Goal: Feedback & Contribution: Leave review/rating

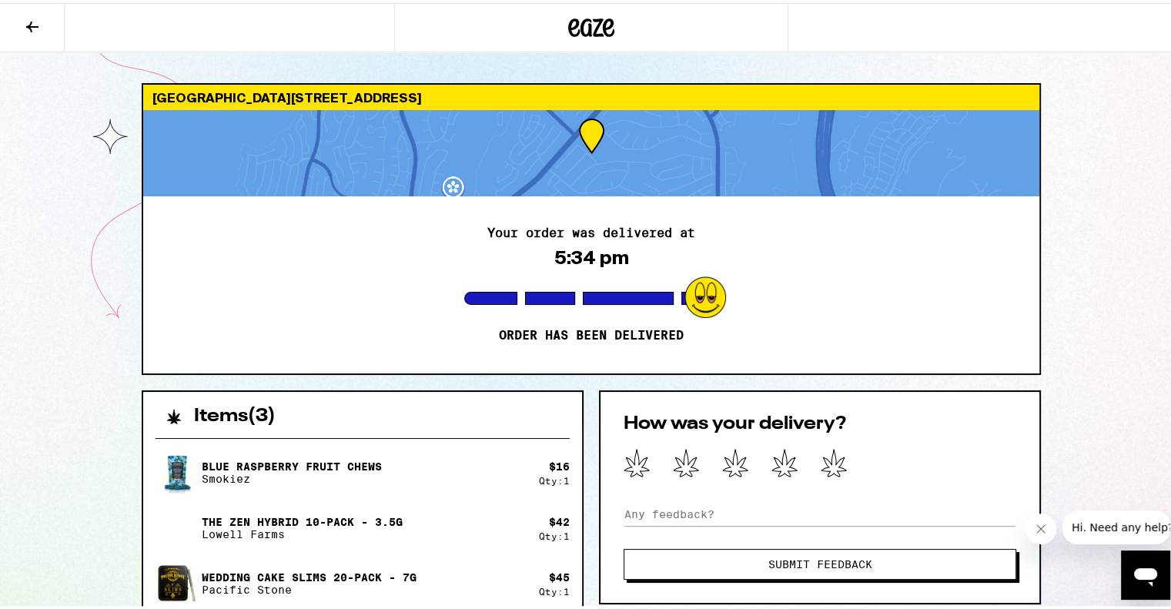
click at [260, 298] on div "Your order was delivered at 5:34 pm Order has been delivered" at bounding box center [591, 281] width 896 height 177
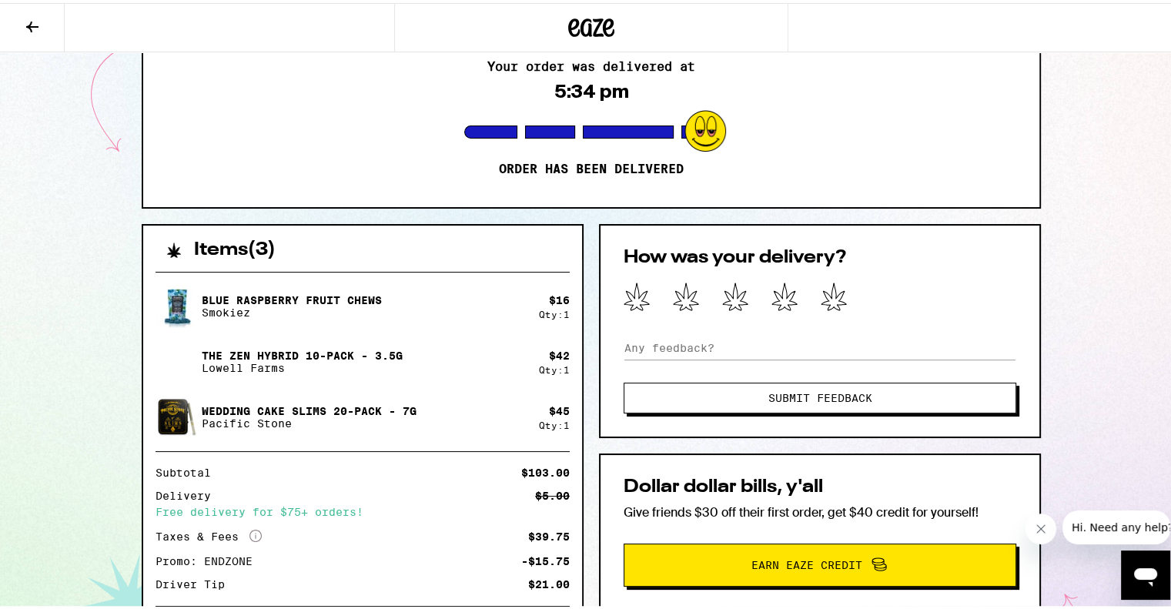
scroll to position [154, 0]
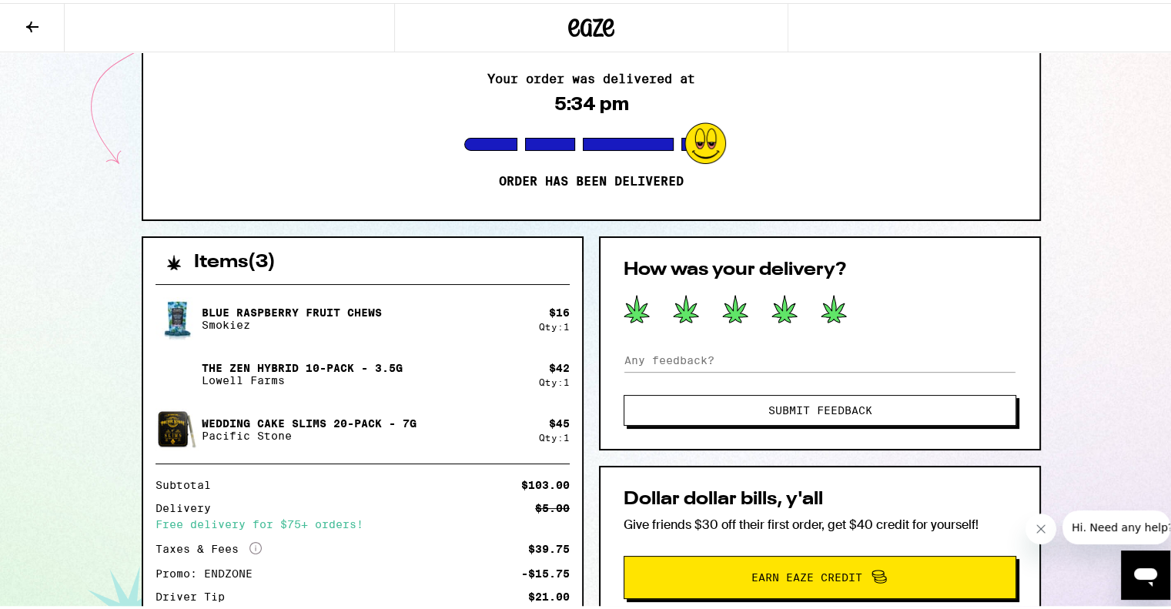
click at [832, 305] on icon at bounding box center [833, 306] width 25 height 27
click at [704, 361] on input at bounding box center [819, 357] width 393 height 23
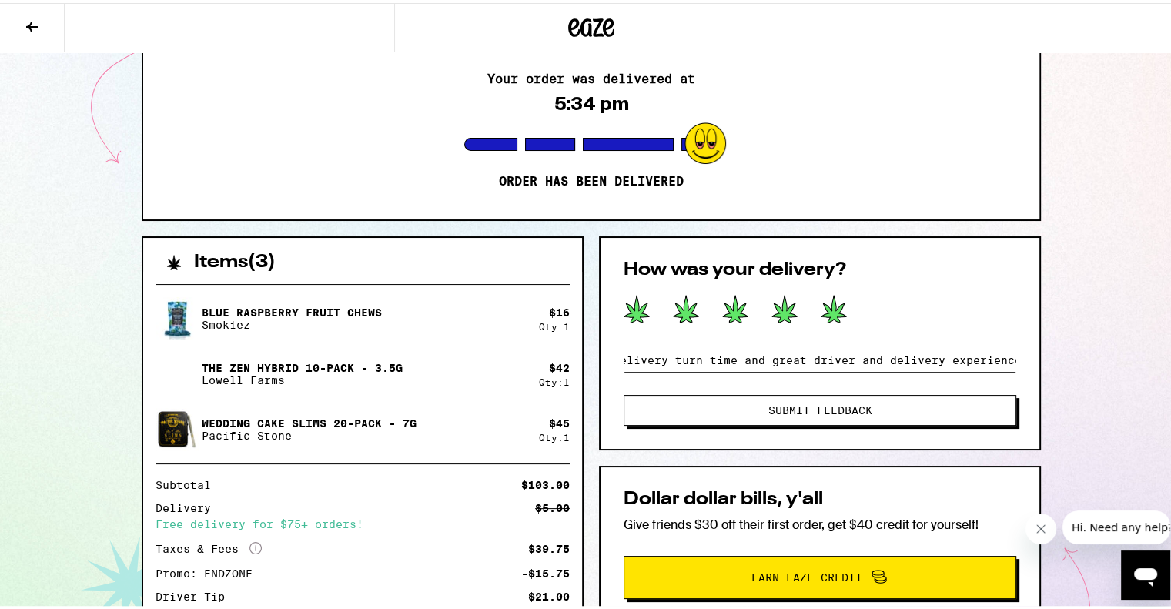
scroll to position [0, 60]
type input "Great delivery turn time and great driver and delivery experience"
click at [795, 406] on span "Submit Feedback" at bounding box center [820, 407] width 104 height 11
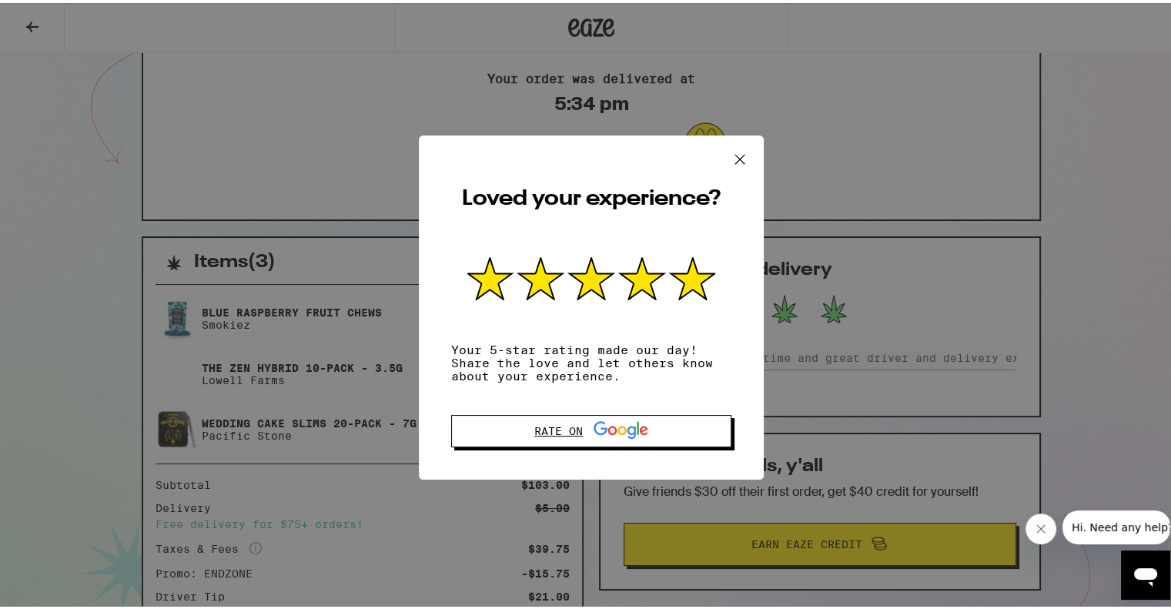
click at [563, 433] on div "Rate on" at bounding box center [591, 428] width 114 height 20
click at [736, 155] on icon at bounding box center [739, 156] width 9 height 9
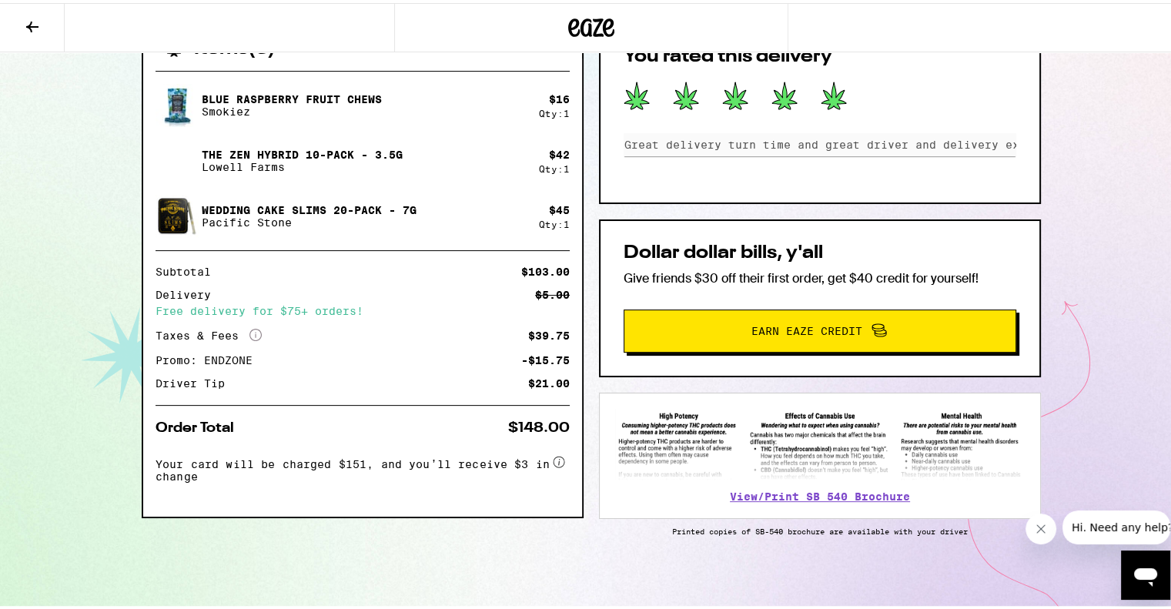
scroll to position [368, 0]
